Goal: Navigation & Orientation: Find specific page/section

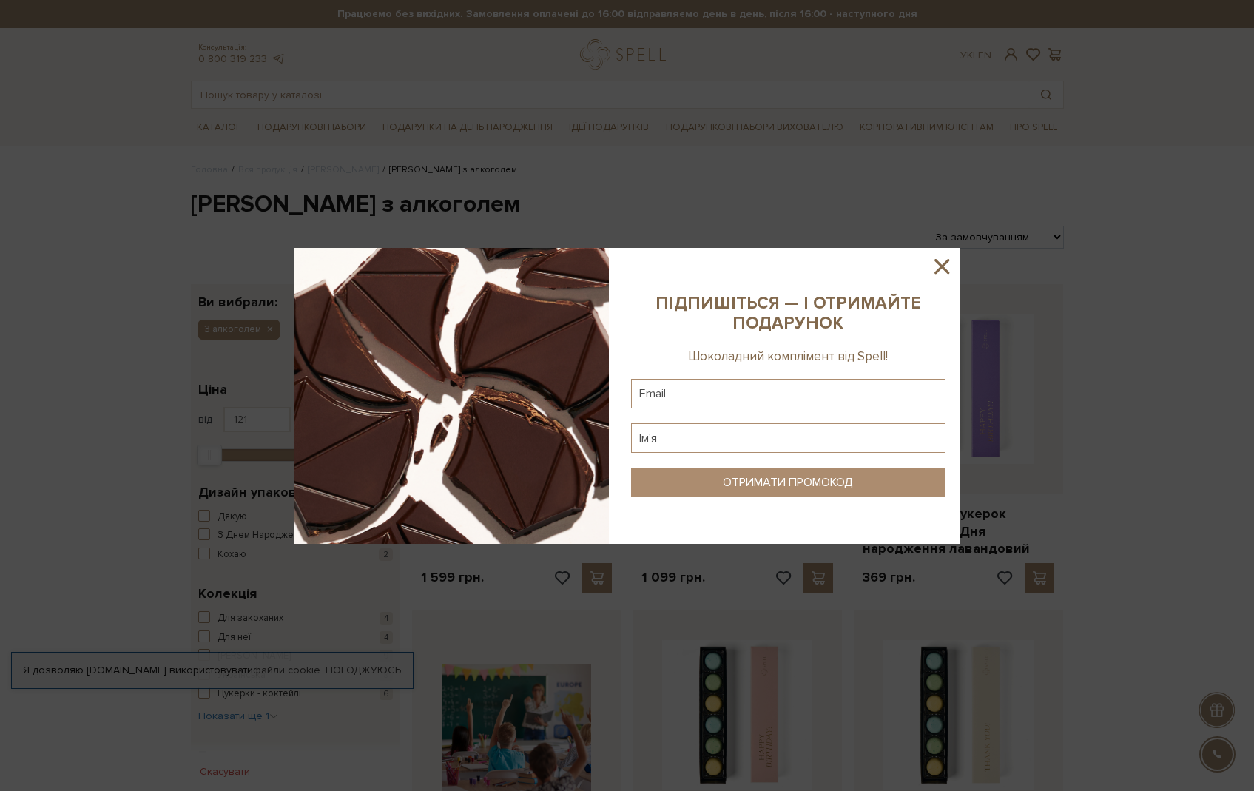
click at [937, 263] on icon at bounding box center [941, 266] width 25 height 25
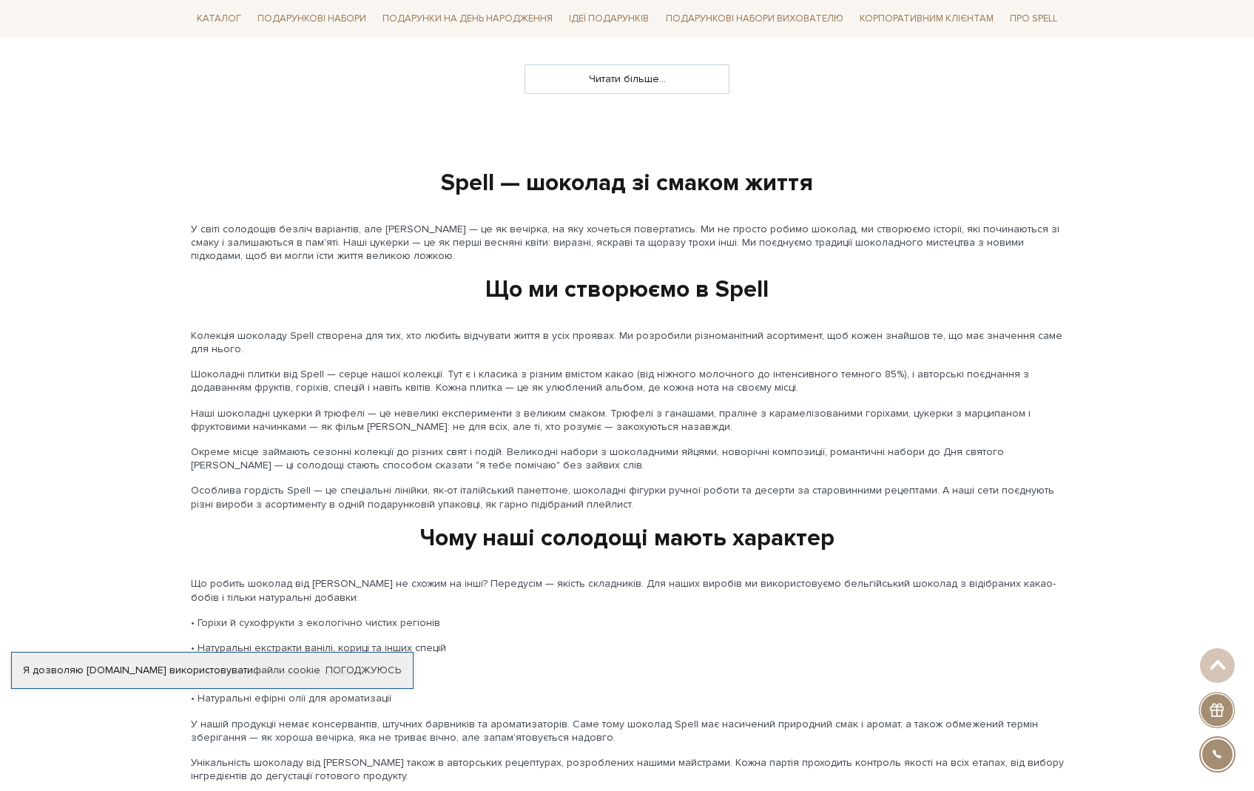
scroll to position [1407, 0]
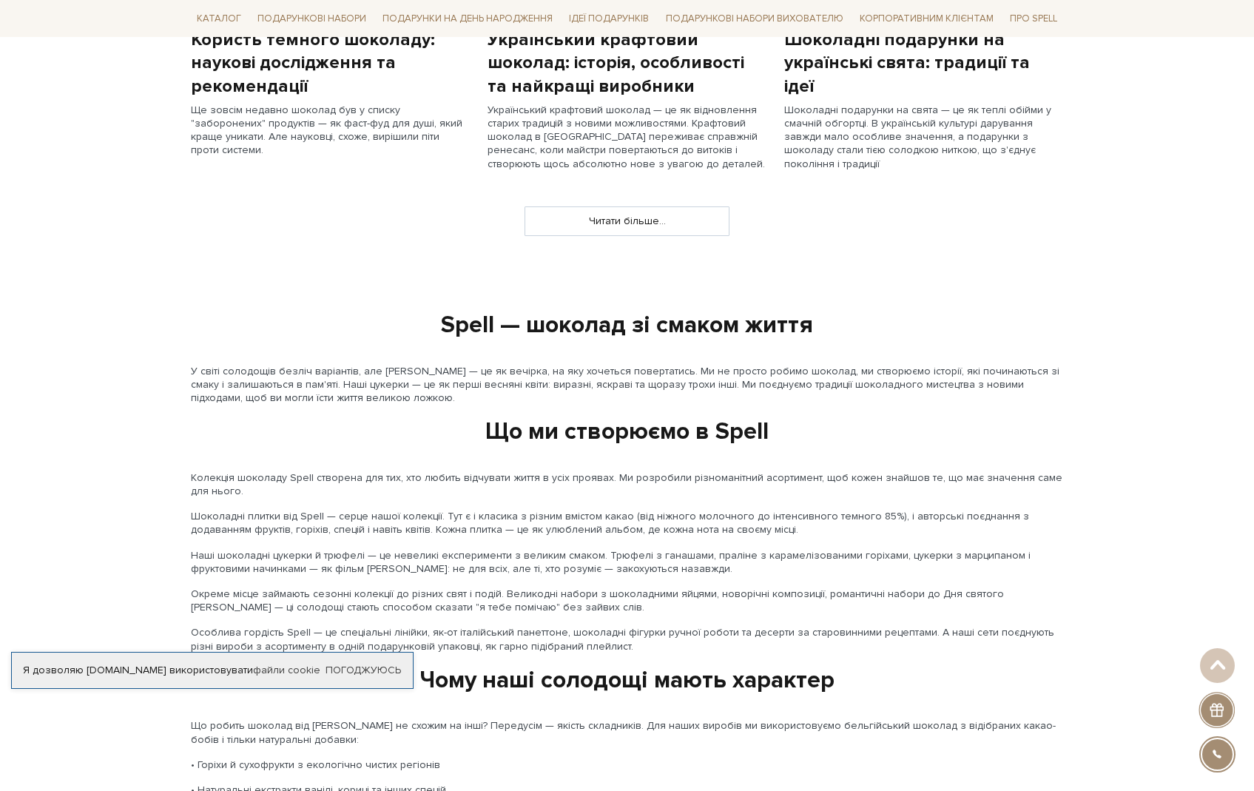
click at [665, 243] on div "slide 3 of 4 Топ продажів 1 2" at bounding box center [627, 208] width 1254 height 2904
click at [670, 228] on link "Читати більше..." at bounding box center [626, 221] width 203 height 28
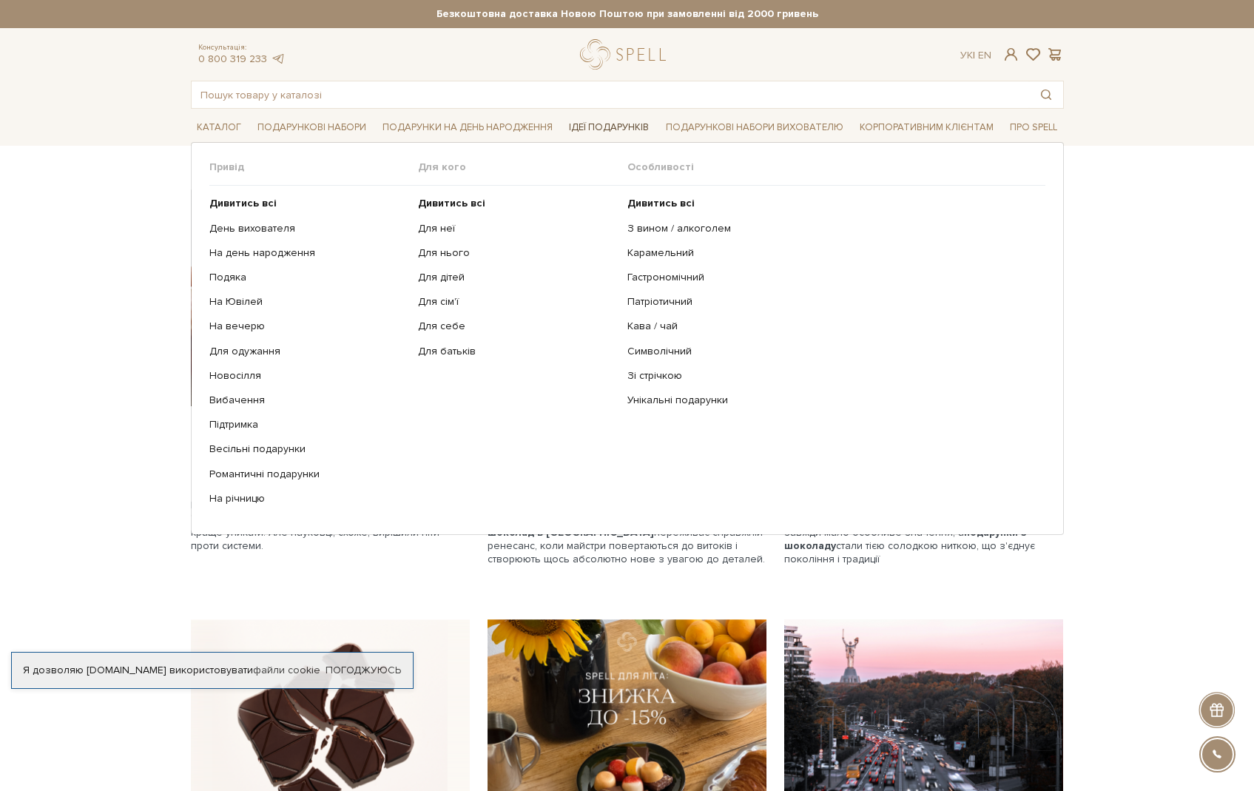
click at [618, 130] on link "Ідеї подарунків" at bounding box center [609, 127] width 92 height 23
